Goal: Information Seeking & Learning: Find specific page/section

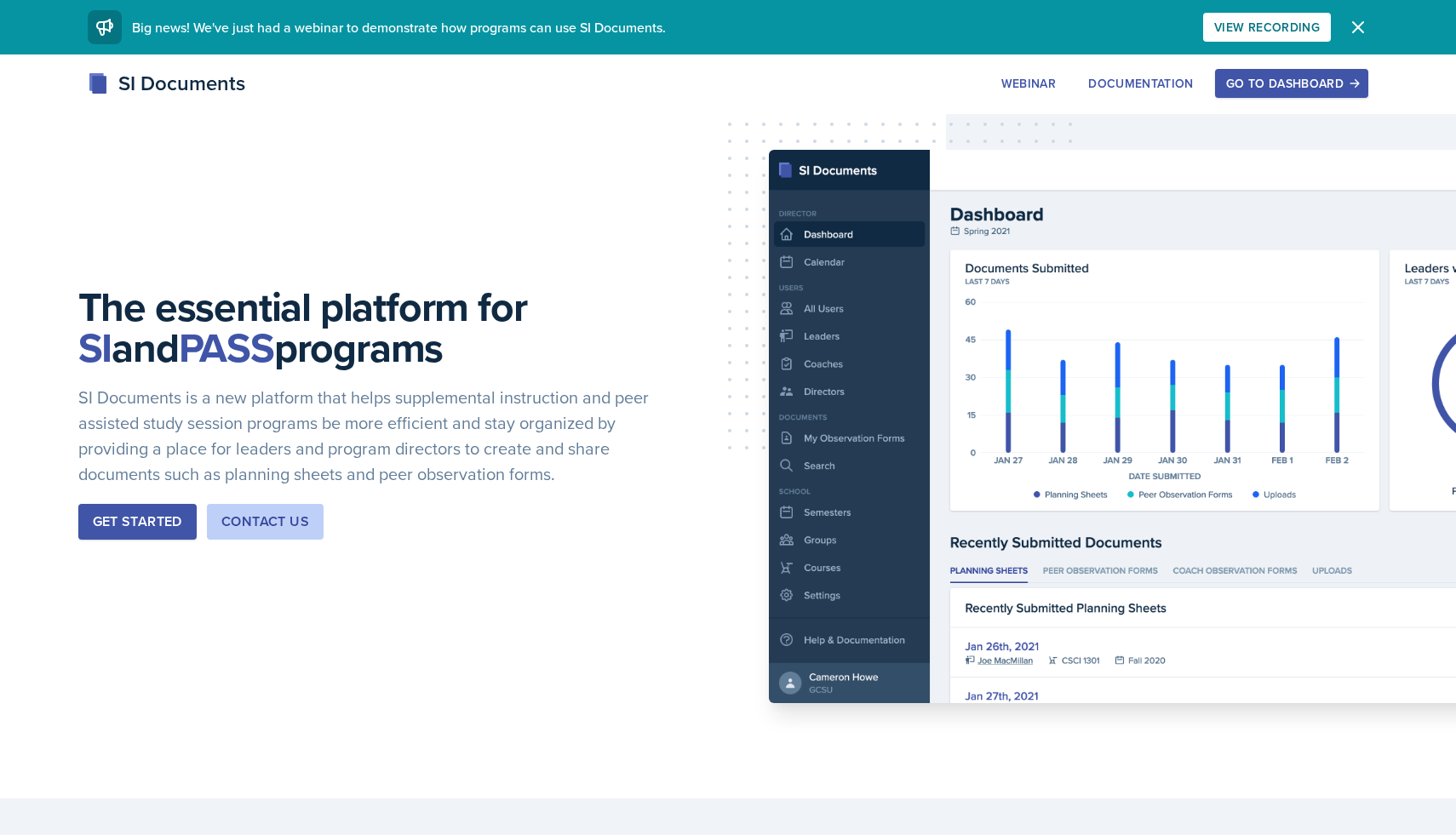
click at [1241, 83] on div "Go to Dashboard" at bounding box center [1291, 83] width 131 height 14
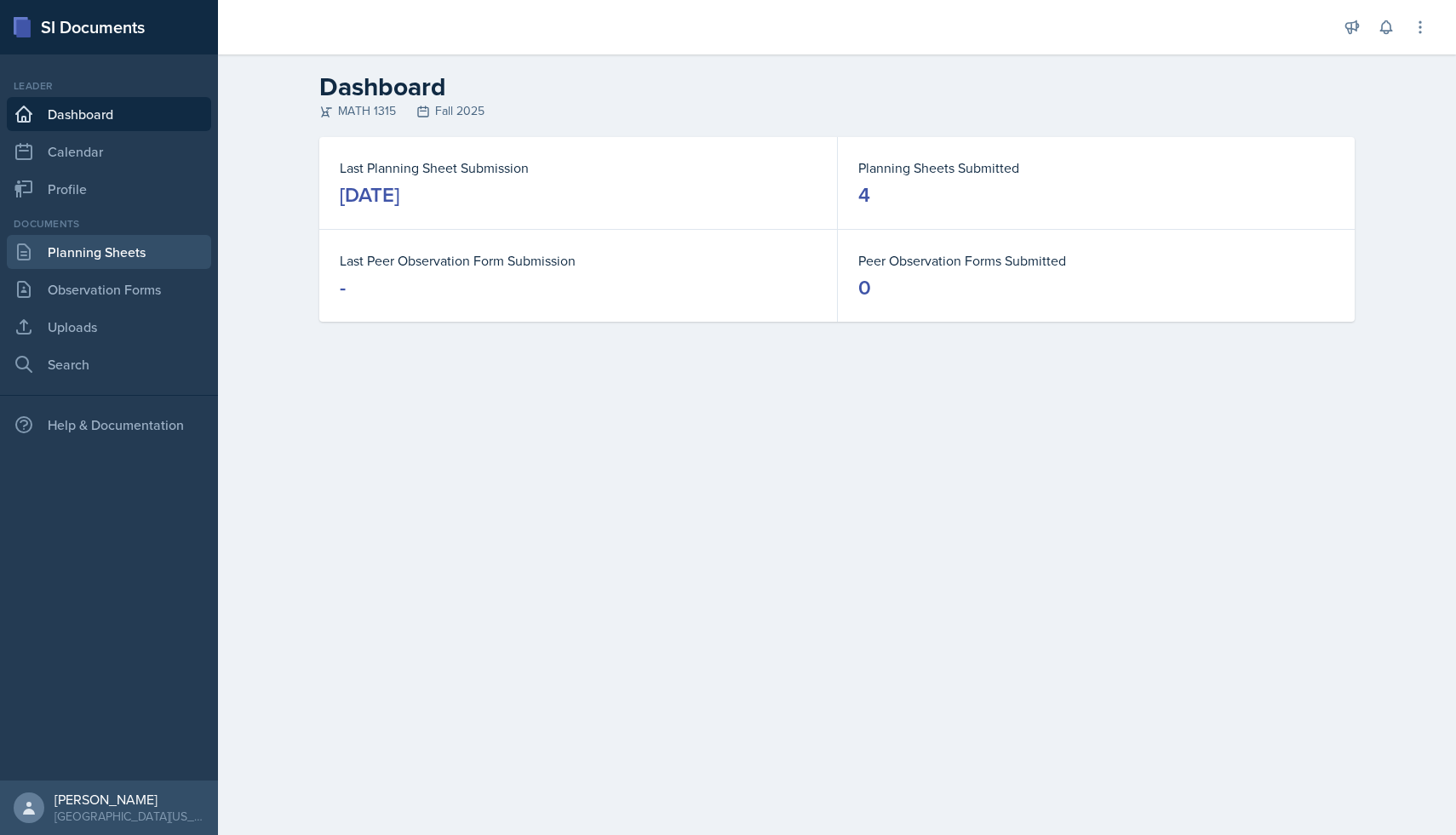
click at [118, 263] on link "Planning Sheets" at bounding box center [109, 251] width 204 height 34
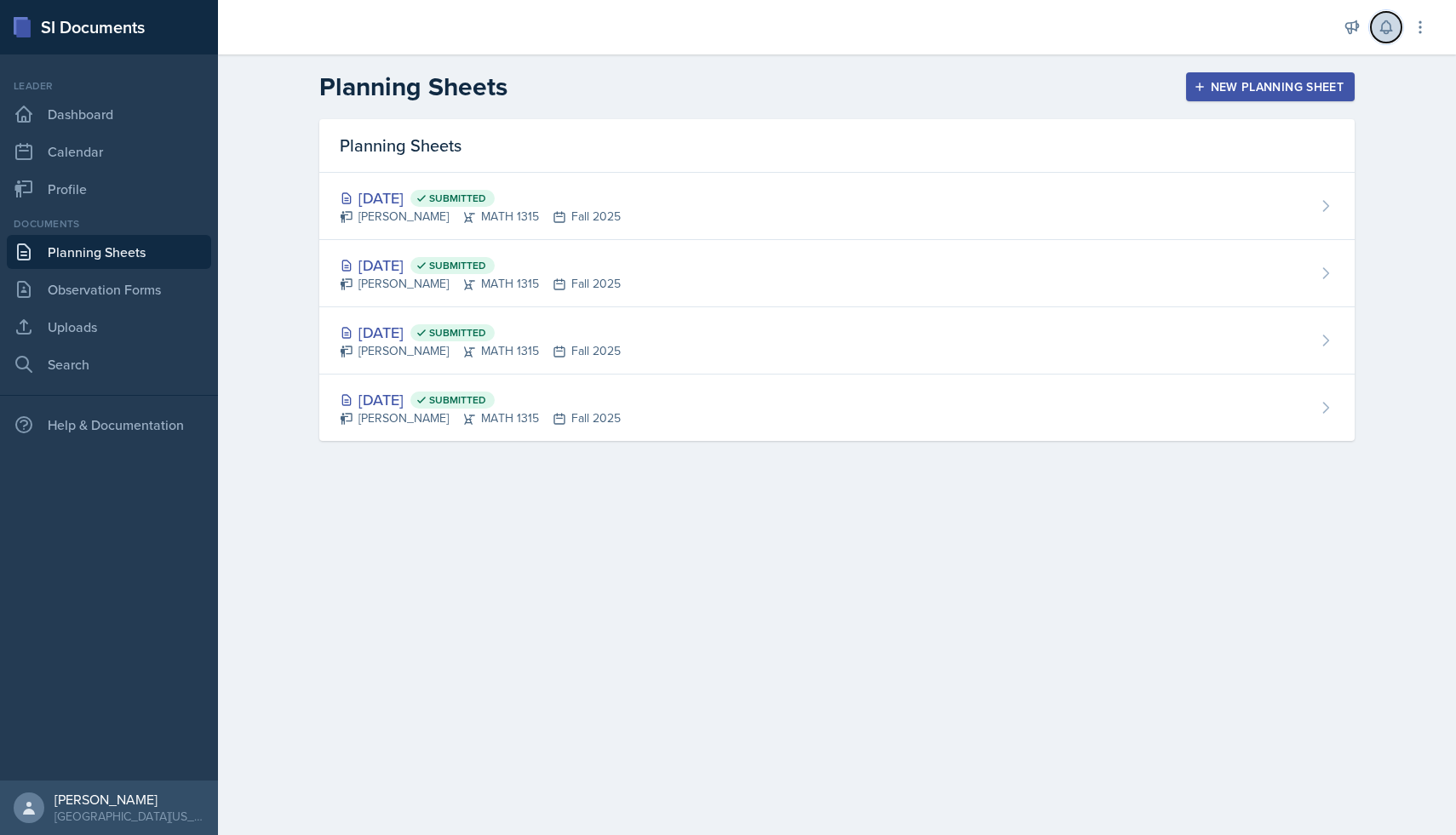
click at [1394, 29] on button at bounding box center [1385, 27] width 30 height 30
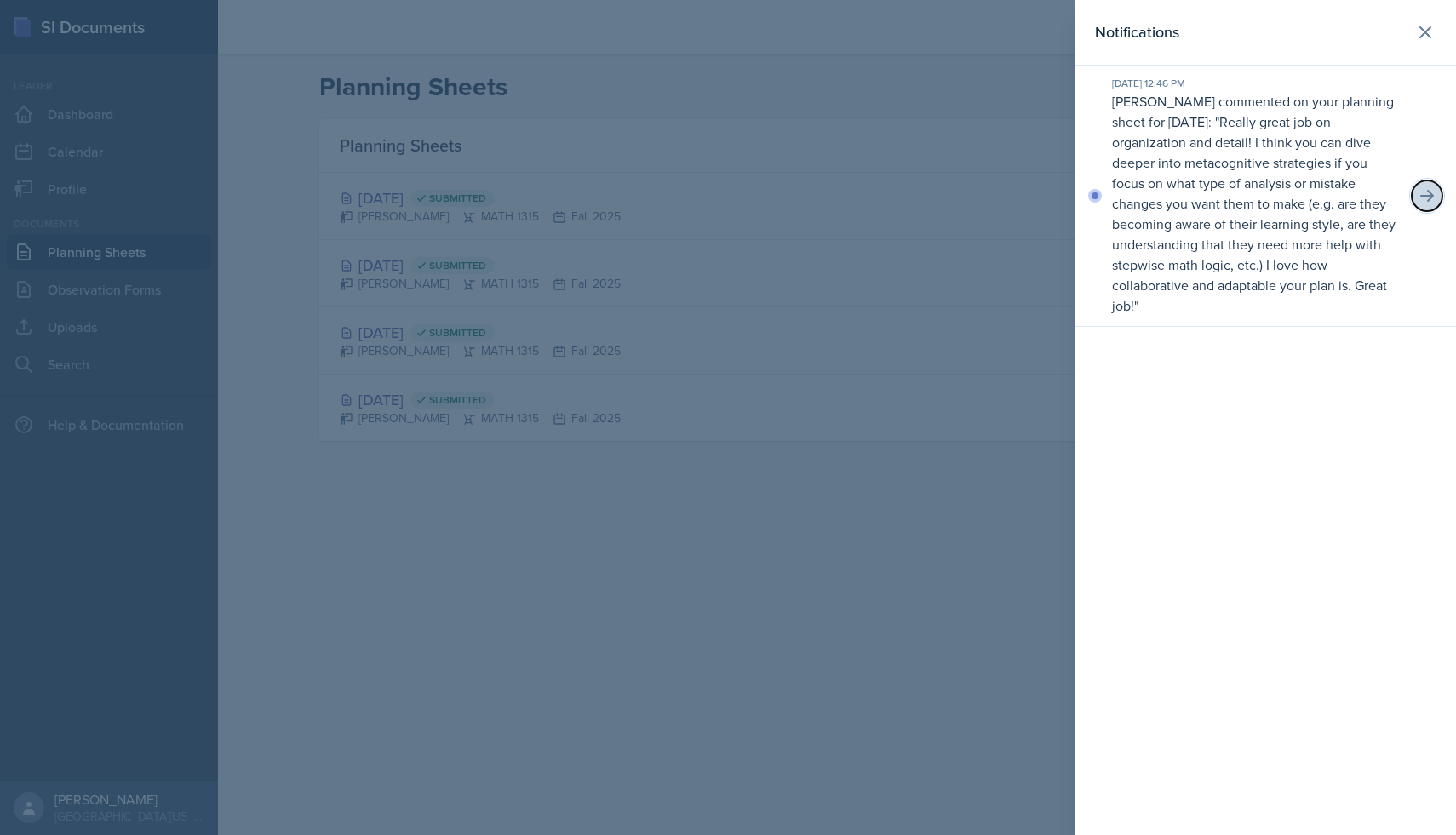
click at [1413, 198] on button at bounding box center [1426, 195] width 30 height 30
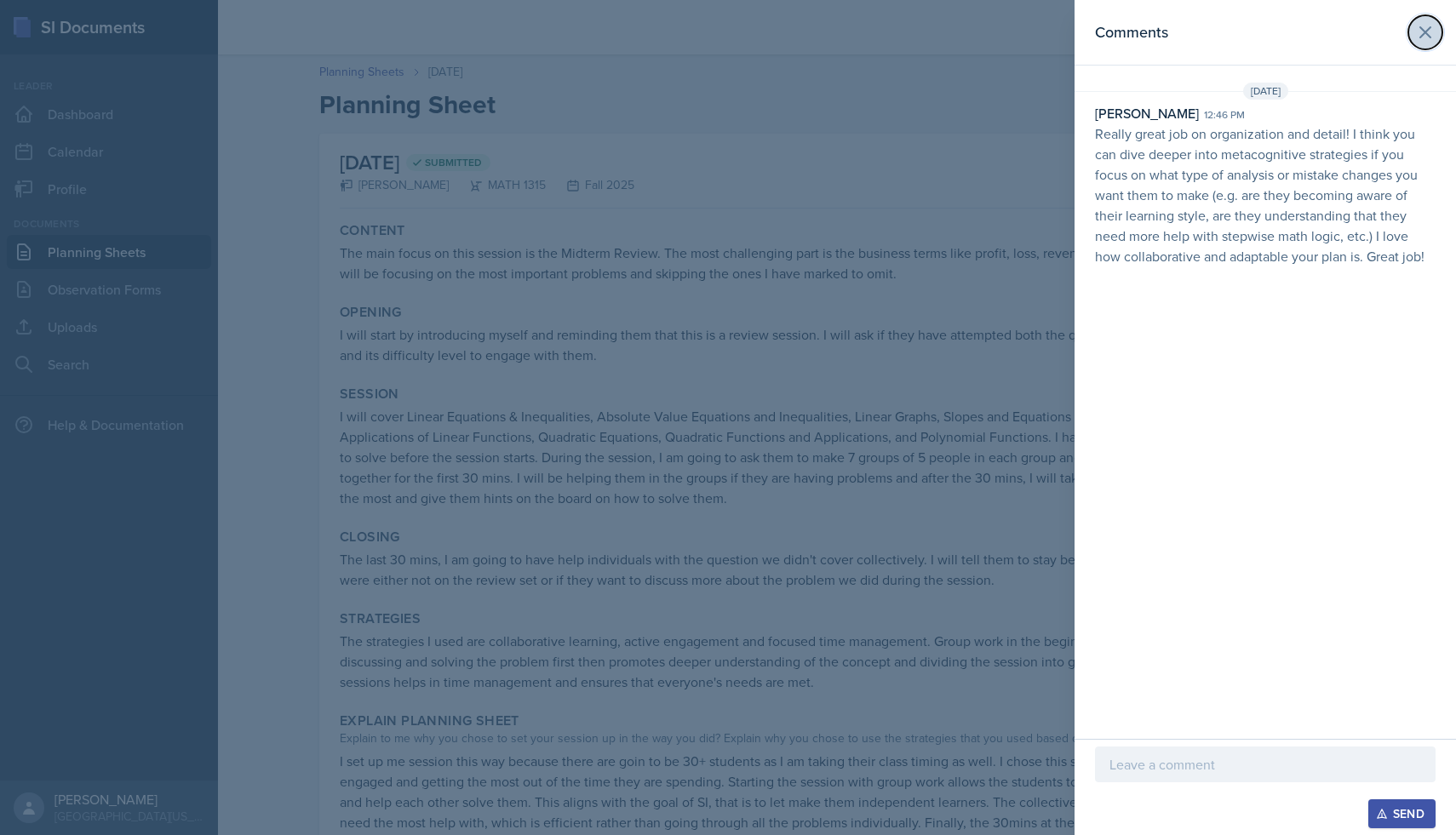
click at [1410, 31] on button at bounding box center [1425, 32] width 34 height 34
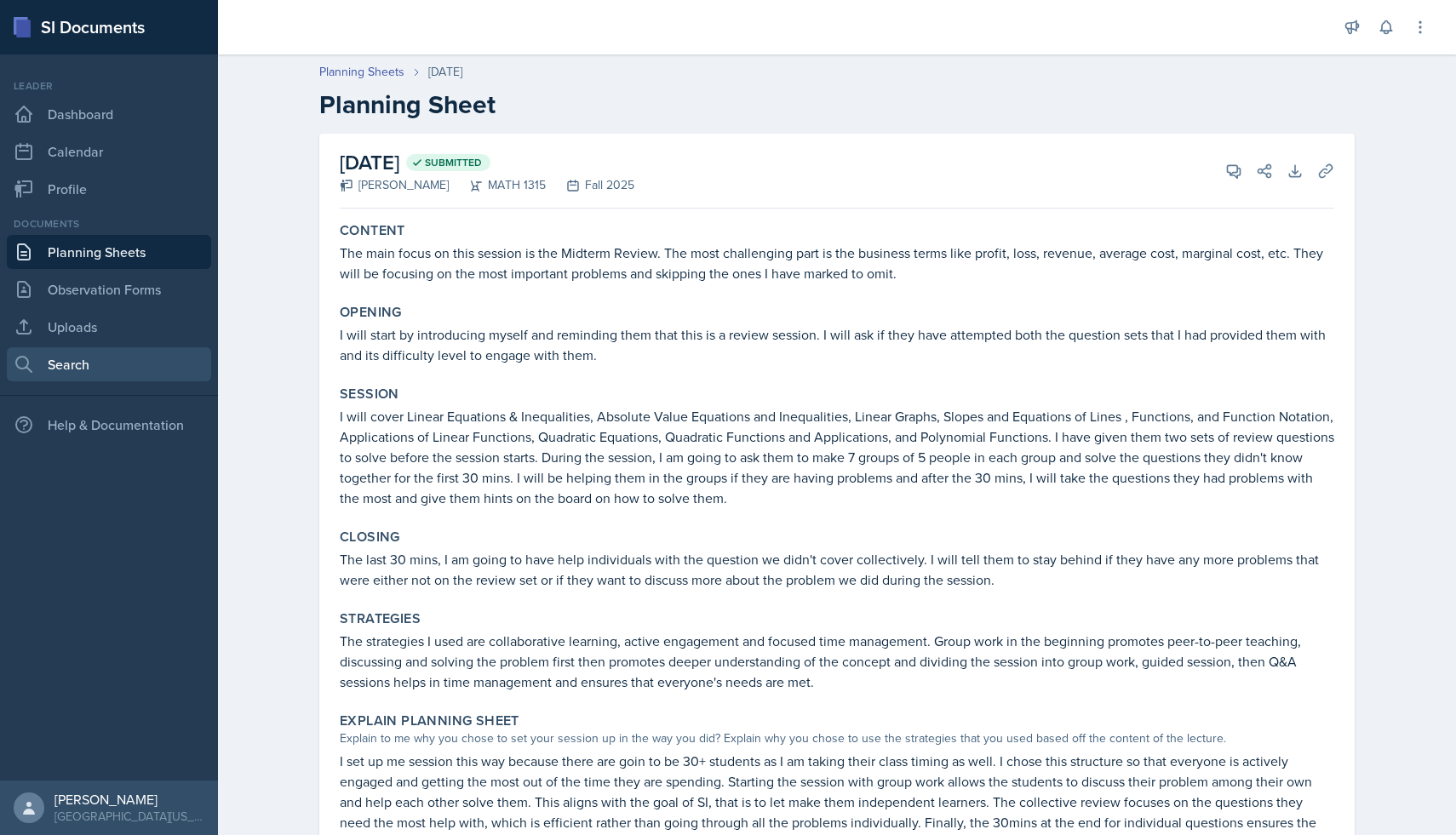
click at [64, 370] on link "Search" at bounding box center [109, 364] width 204 height 34
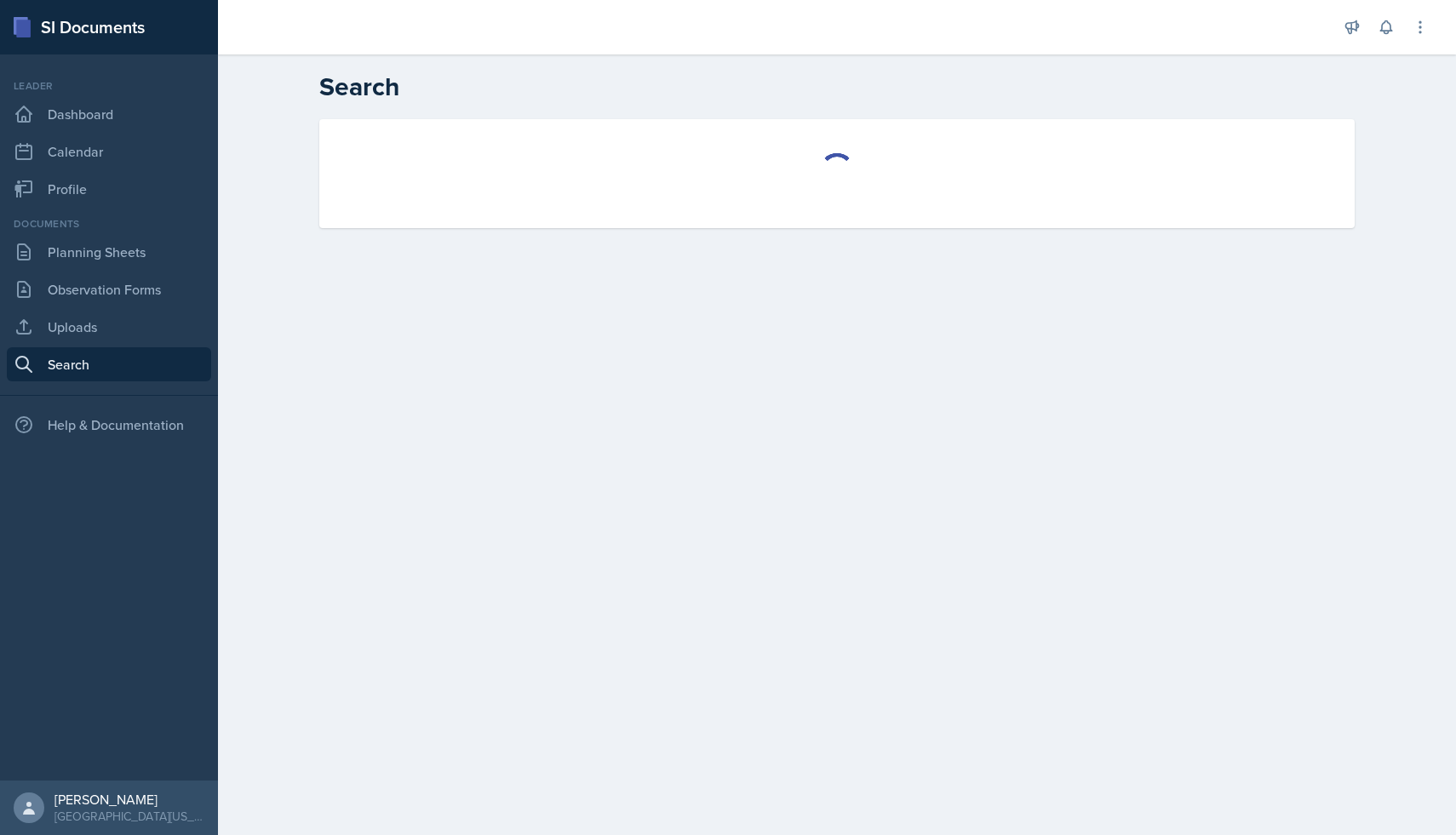
select select "all"
select select "1"
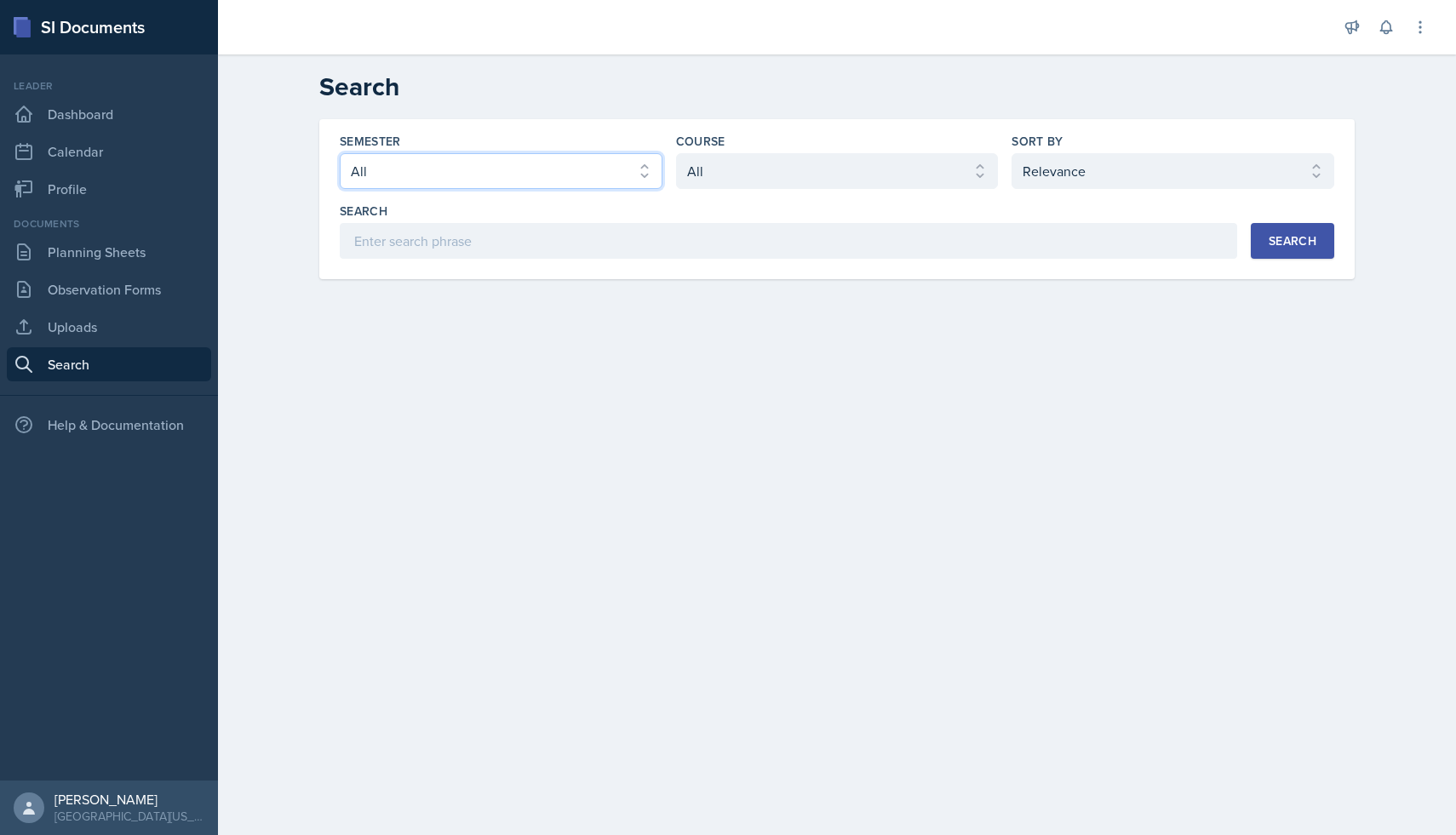
click at [433, 176] on select "Select semester All Fall 2025 Spring 2025 Fall 2024 Spring 2024 Fall 2023" at bounding box center [501, 170] width 323 height 36
select select "a681a9dd-bef2-4d44-b64a-82040801c701"
click at [340, 153] on select "Select semester All Fall 2025 Spring 2025 Fall 2024 Spring 2024 Fall 2023" at bounding box center [501, 170] width 323 height 36
click at [773, 173] on select "Select course All ASTR 1345 BIOL 1345 BIOL 1441 BIOL 1442 BIOL 2300 BIOL 2444 B…" at bounding box center [837, 170] width 323 height 36
select select "1bbcdf22-99f9-450b-9f19-770aad2fb55d"
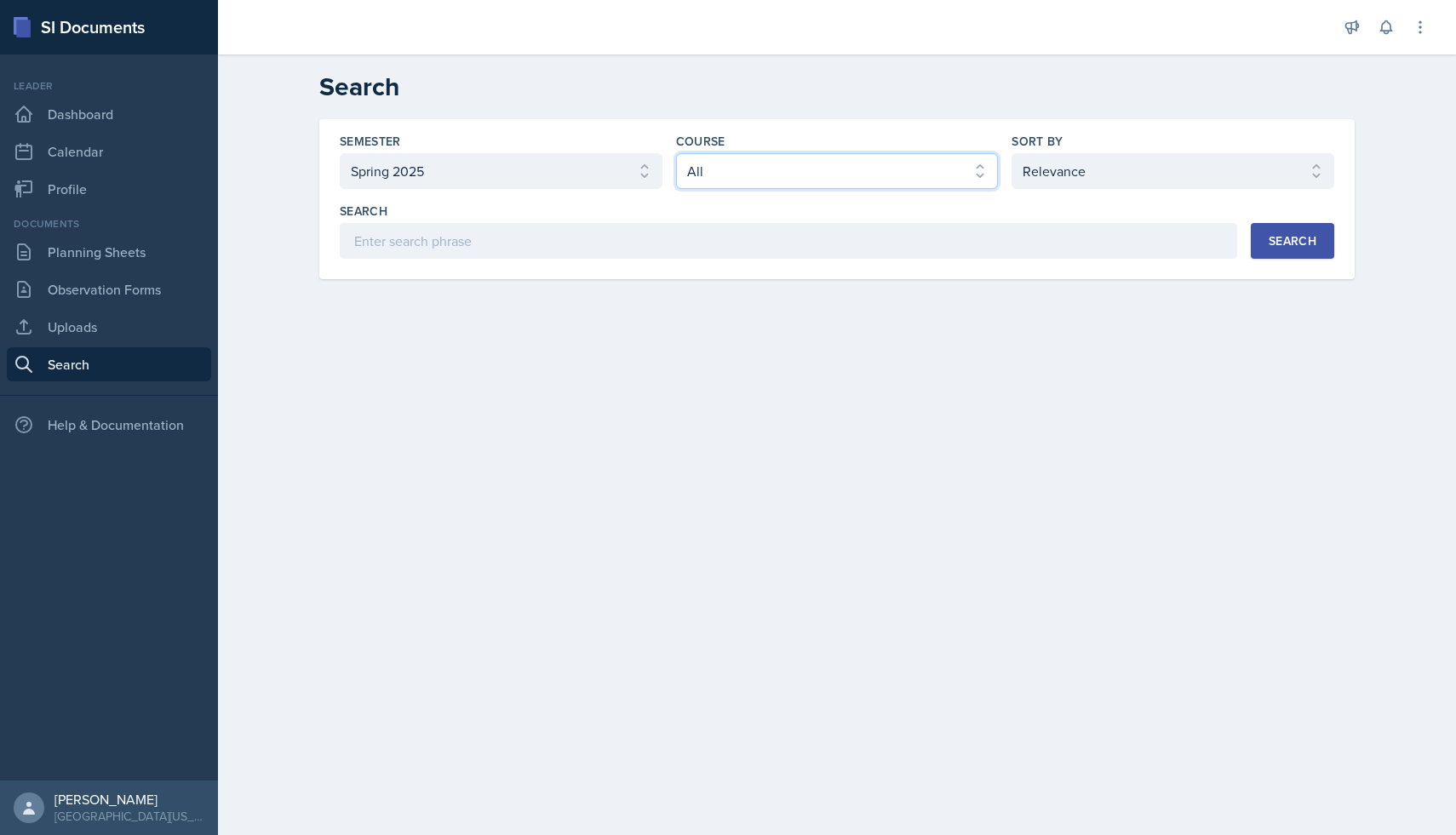
click at [676, 153] on select "Select course All ASTR 1345 BIOL 1345 BIOL 1441 BIOL 1442 BIOL 2300 BIOL 2444 B…" at bounding box center [837, 170] width 323 height 36
click at [1098, 175] on select "Select sort by Relevance Document Date (Asc) Document Date (Desc)" at bounding box center [1173, 170] width 323 height 36
select select "2"
click at [1011, 153] on select "Select sort by Relevance Document Date (Asc) Document Date (Desc)" at bounding box center [1173, 170] width 323 height 36
click at [1261, 235] on button "Search" at bounding box center [1292, 240] width 84 height 36
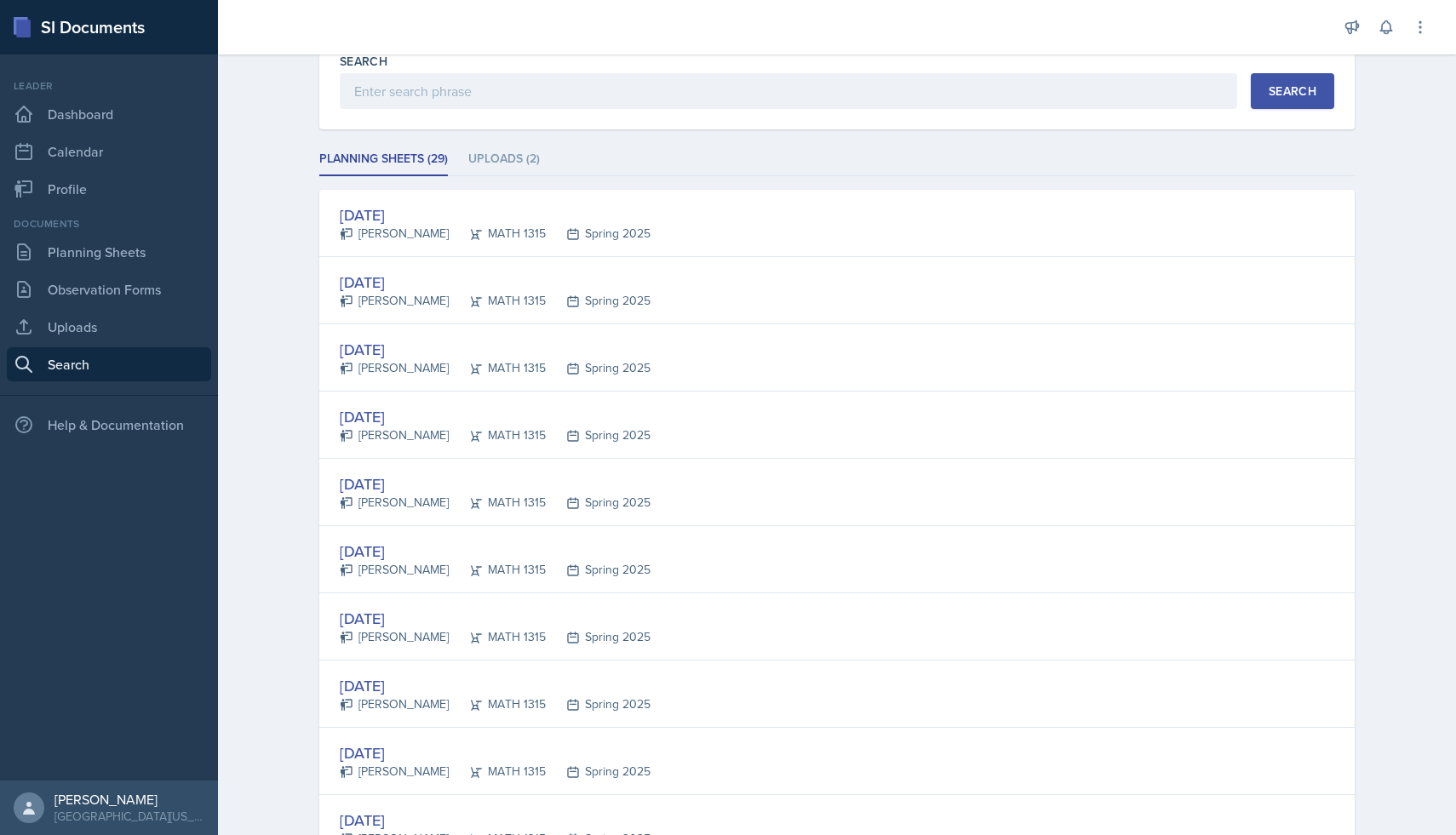
scroll to position [151, 0]
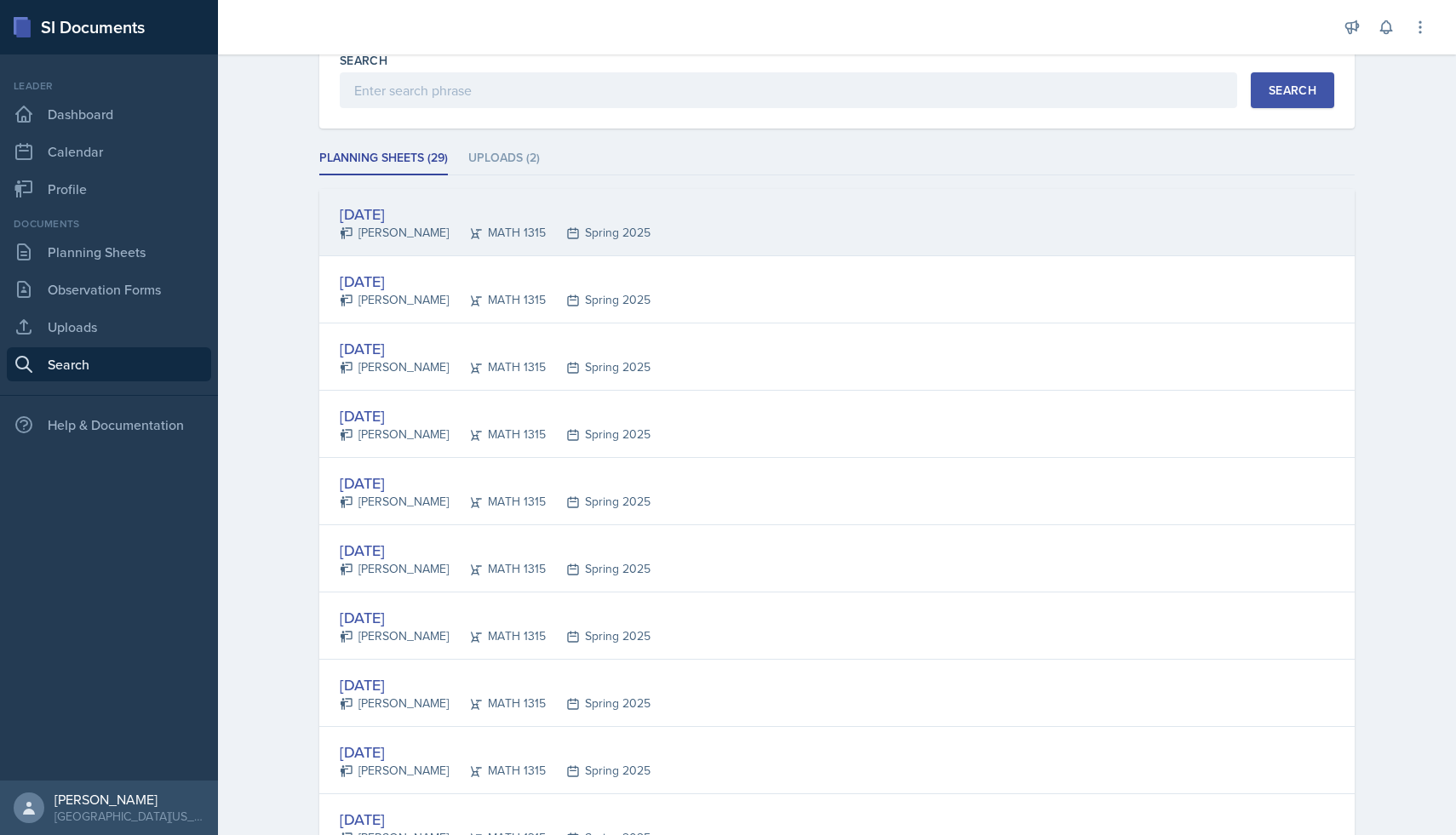
click at [1021, 207] on div "[DATE] [PERSON_NAME] MATH 1315 Spring 2025" at bounding box center [837, 222] width 1035 height 67
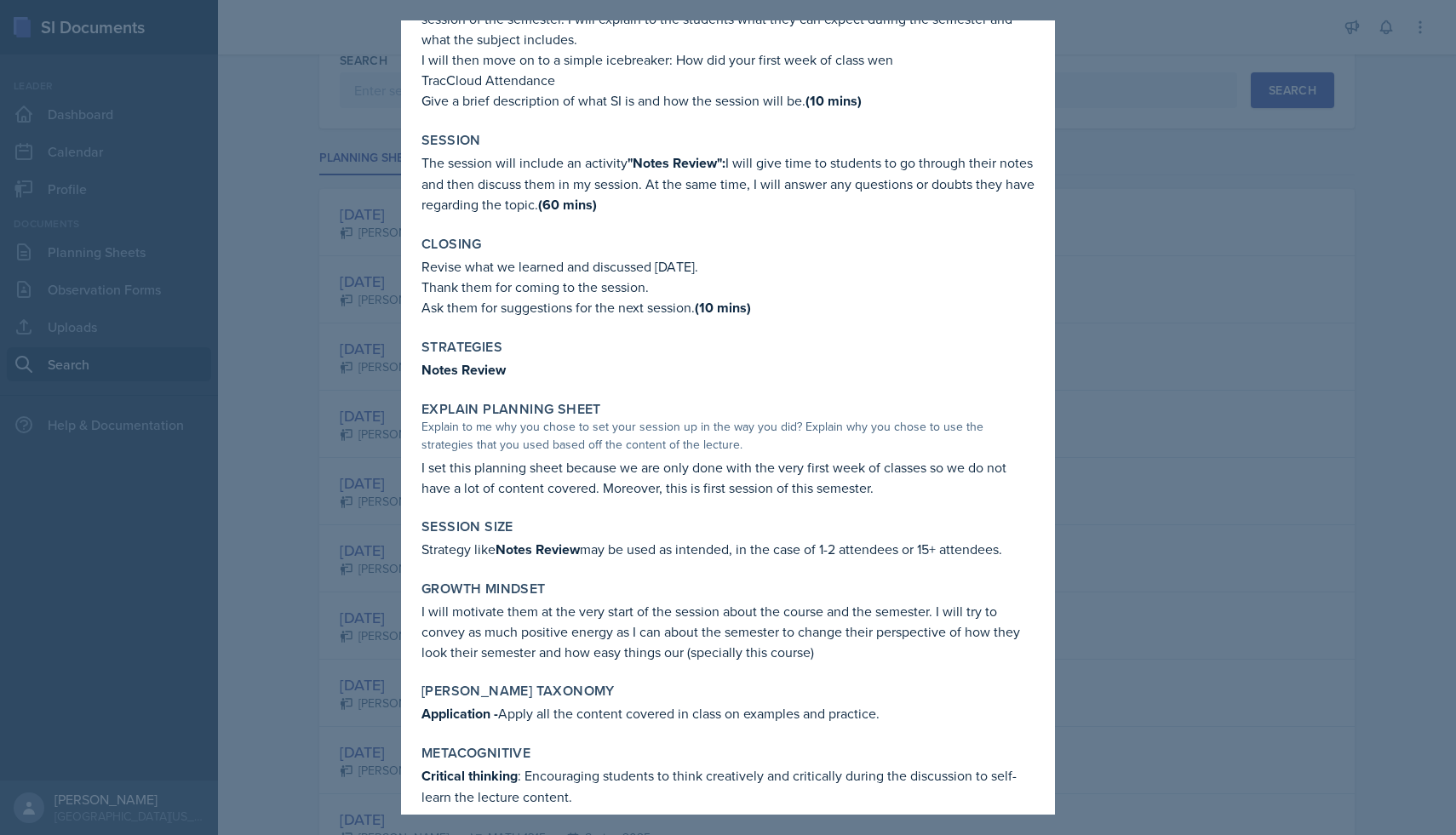
scroll to position [210, 0]
